Goal: Check status

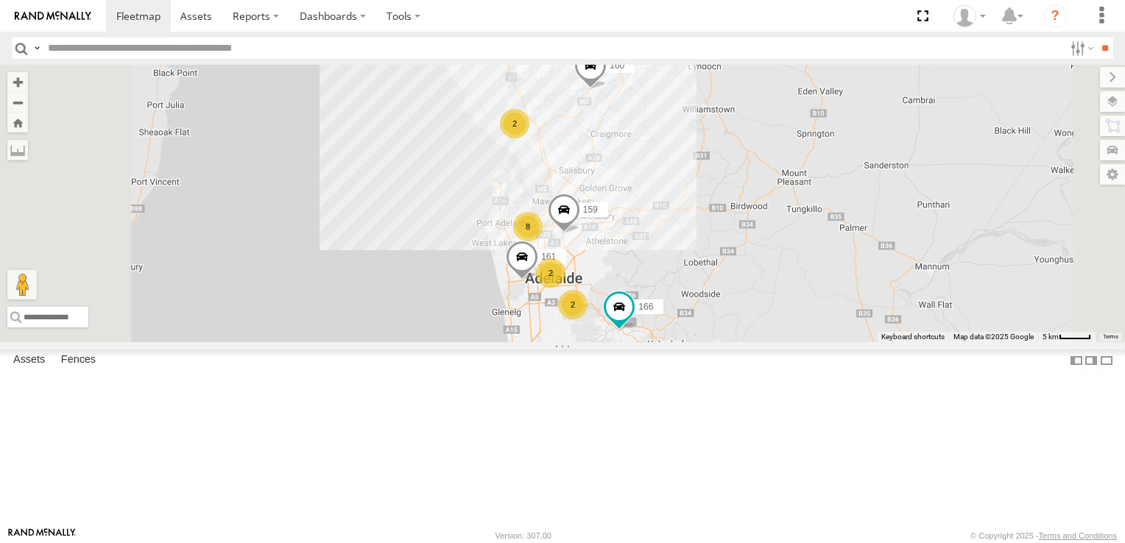
click at [529, 138] on div "2" at bounding box center [514, 123] width 29 height 29
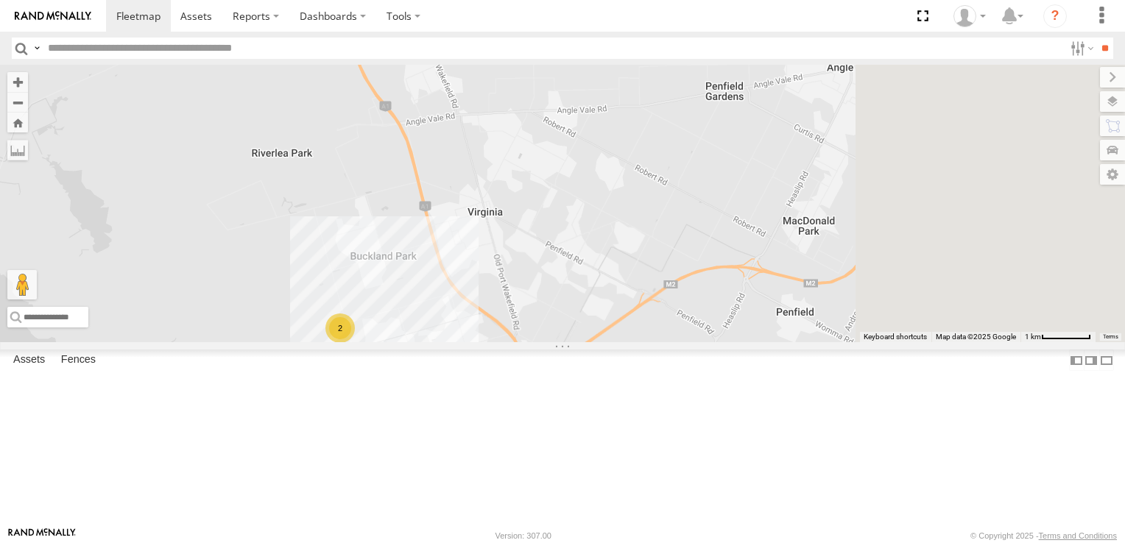
drag, startPoint x: 948, startPoint y: 325, endPoint x: 630, endPoint y: 424, distance: 332.9
click at [630, 342] on div "160 166 161 159 2" at bounding box center [562, 204] width 1125 height 278
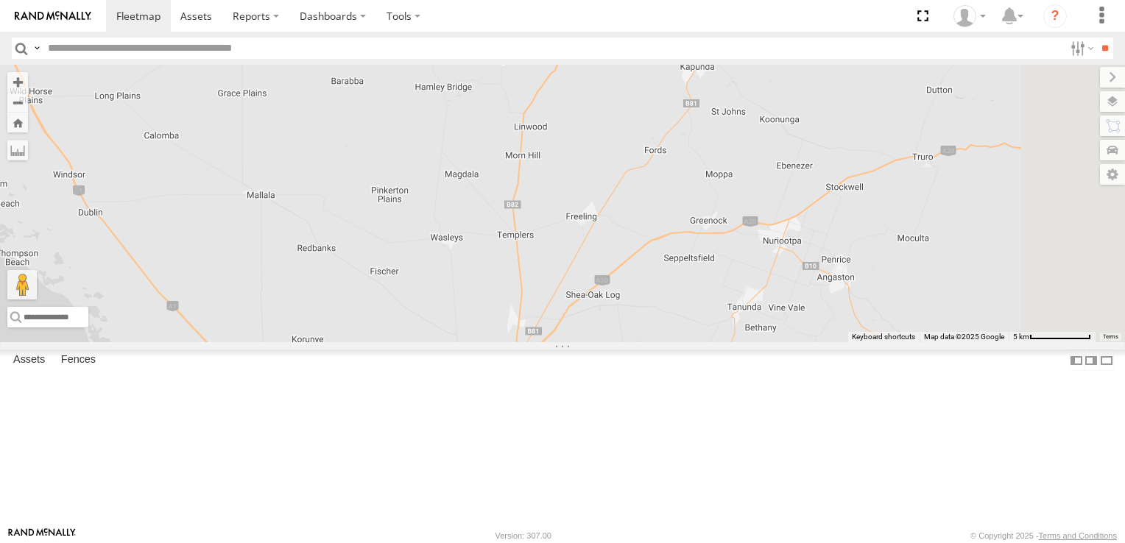
drag, startPoint x: 933, startPoint y: 121, endPoint x: 813, endPoint y: 383, distance: 288.5
click at [813, 342] on div "160 166 161 159 5 2" at bounding box center [562, 204] width 1125 height 278
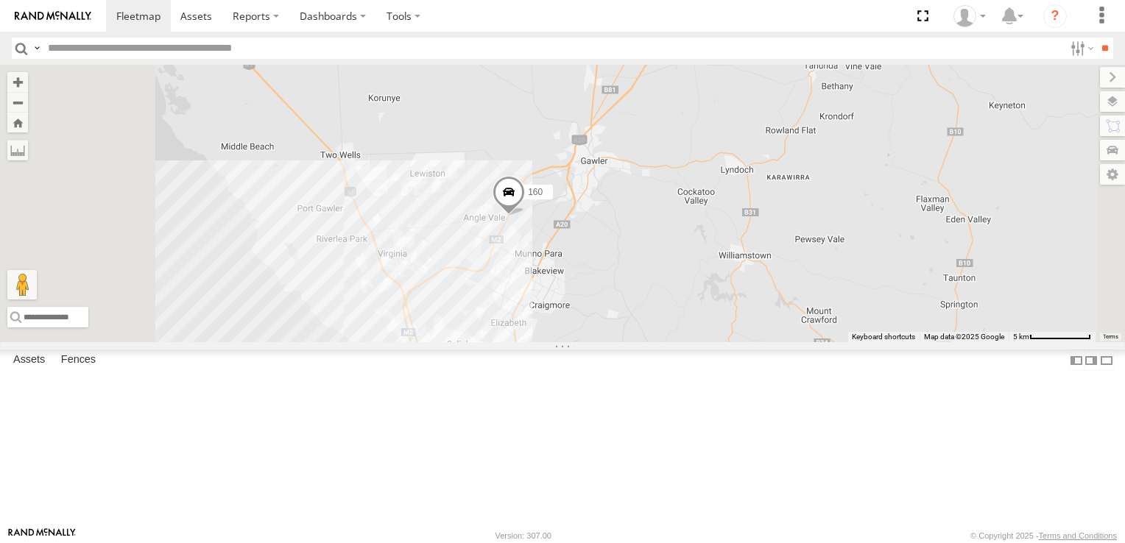
drag, startPoint x: 768, startPoint y: 420, endPoint x: 849, endPoint y: 185, distance: 247.7
click at [849, 185] on div "160 166 161 159" at bounding box center [562, 204] width 1125 height 278
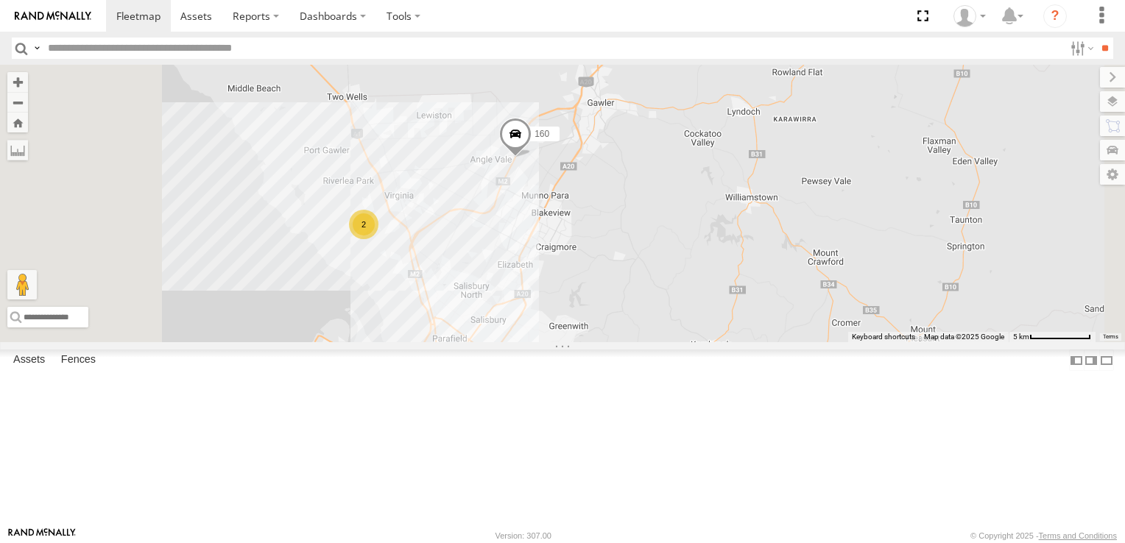
drag, startPoint x: 833, startPoint y: 294, endPoint x: 860, endPoint y: 211, distance: 88.0
click at [858, 216] on div "160 166 161 159 2 5 2 177" at bounding box center [562, 204] width 1125 height 278
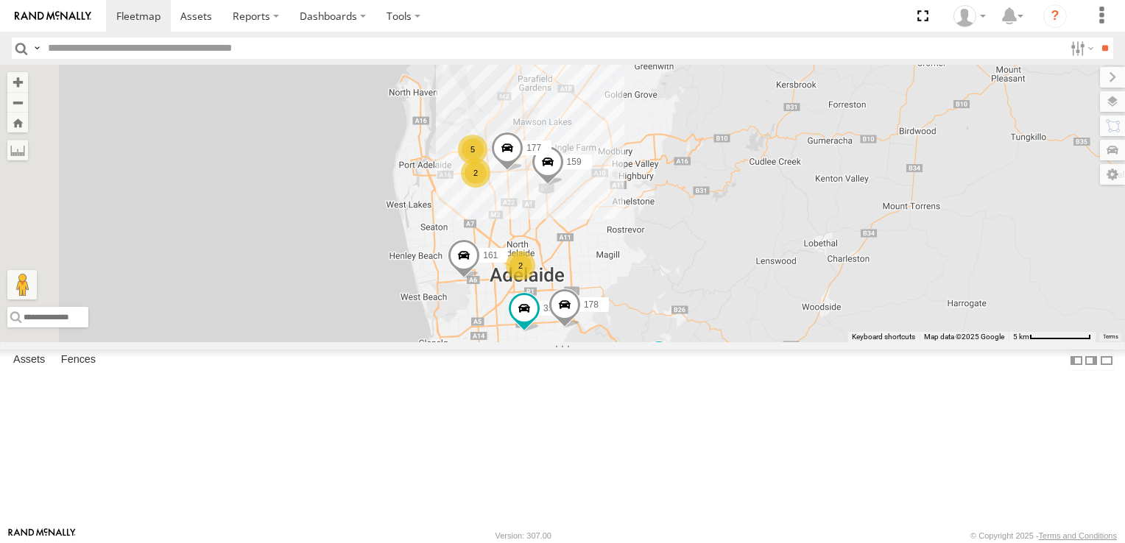
click at [487, 164] on div "5" at bounding box center [472, 149] width 29 height 29
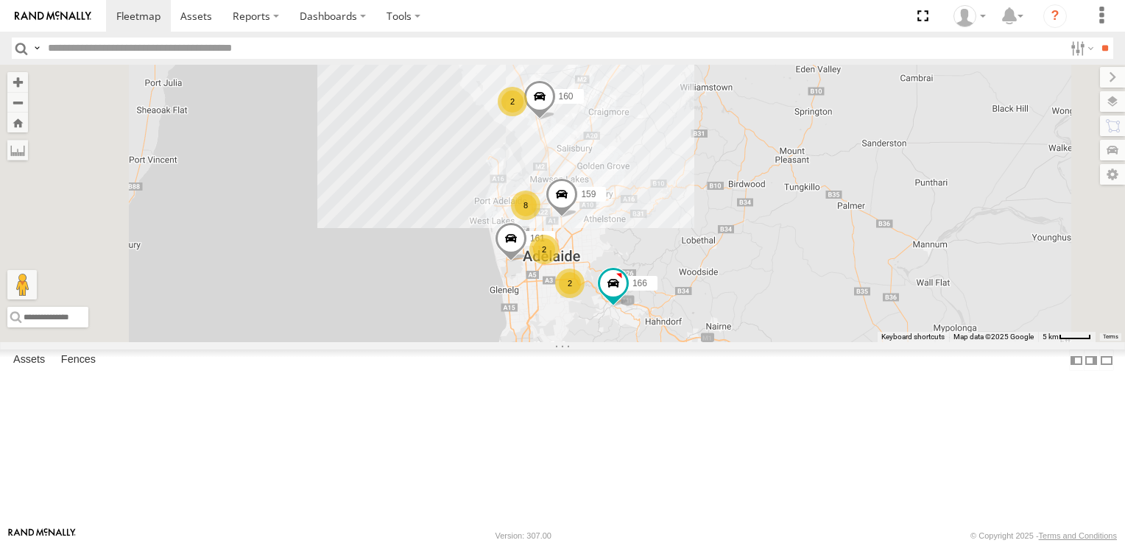
click at [527, 116] on div "2" at bounding box center [512, 101] width 29 height 29
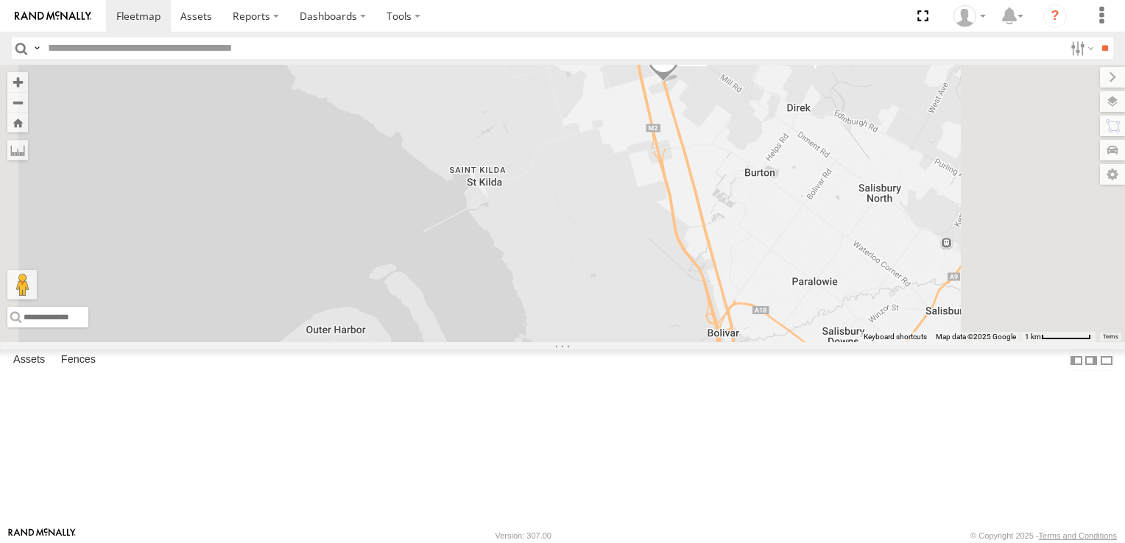
drag, startPoint x: 843, startPoint y: 372, endPoint x: 732, endPoint y: 169, distance: 231.6
click at [704, 139] on div "161 159 160 166 2" at bounding box center [562, 204] width 1125 height 278
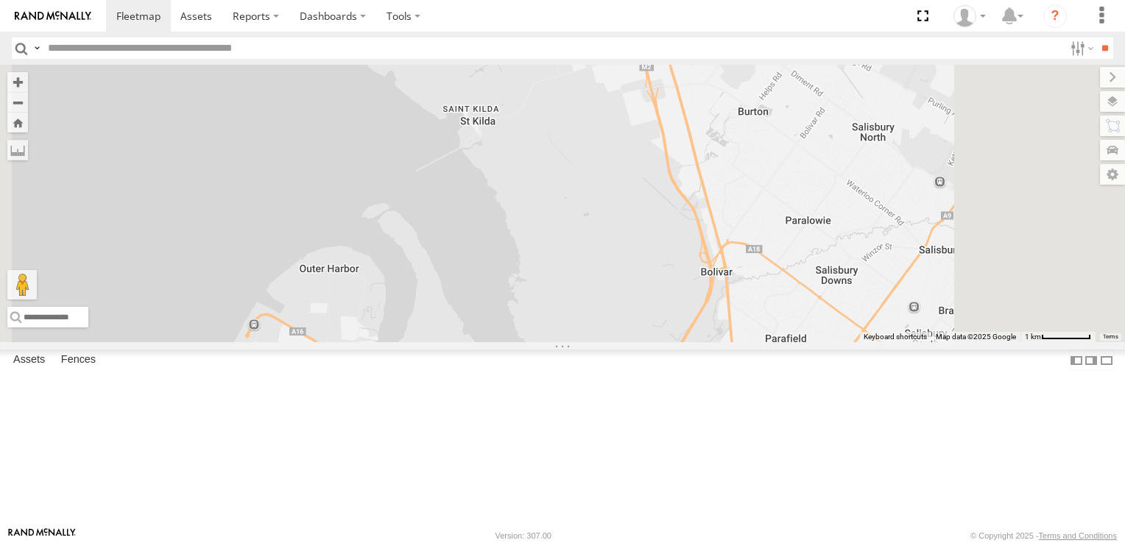
drag, startPoint x: 823, startPoint y: 373, endPoint x: 770, endPoint y: 118, distance: 260.9
click at [778, 144] on div "161 159 160 166 2" at bounding box center [562, 204] width 1125 height 278
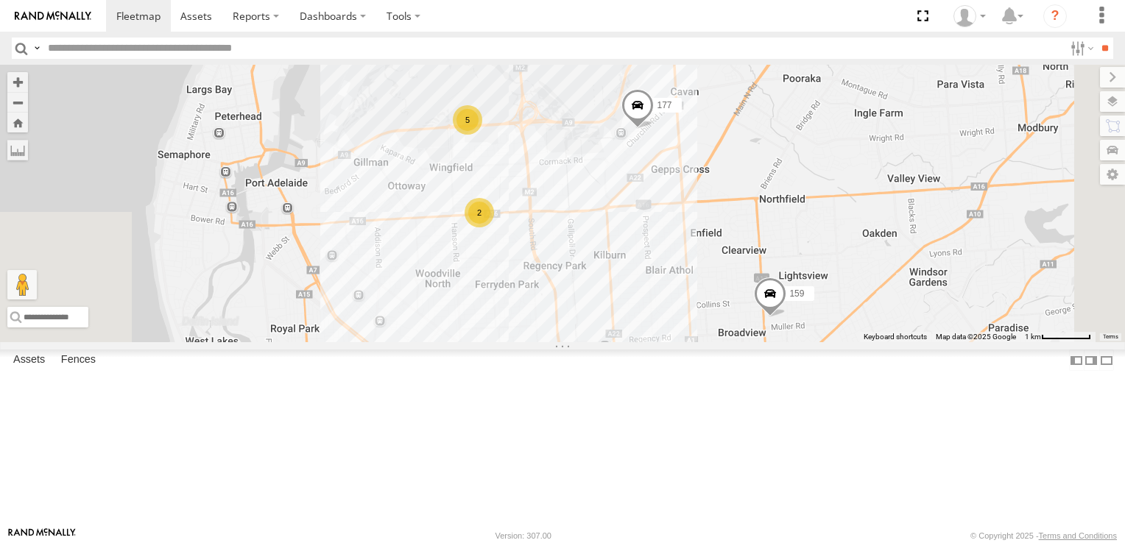
drag, startPoint x: 766, startPoint y: 266, endPoint x: 794, endPoint y: 238, distance: 39.6
click at [794, 238] on div "161 159 160 166 2 2 5 177" at bounding box center [562, 204] width 1125 height 278
